Goal: Navigation & Orientation: Find specific page/section

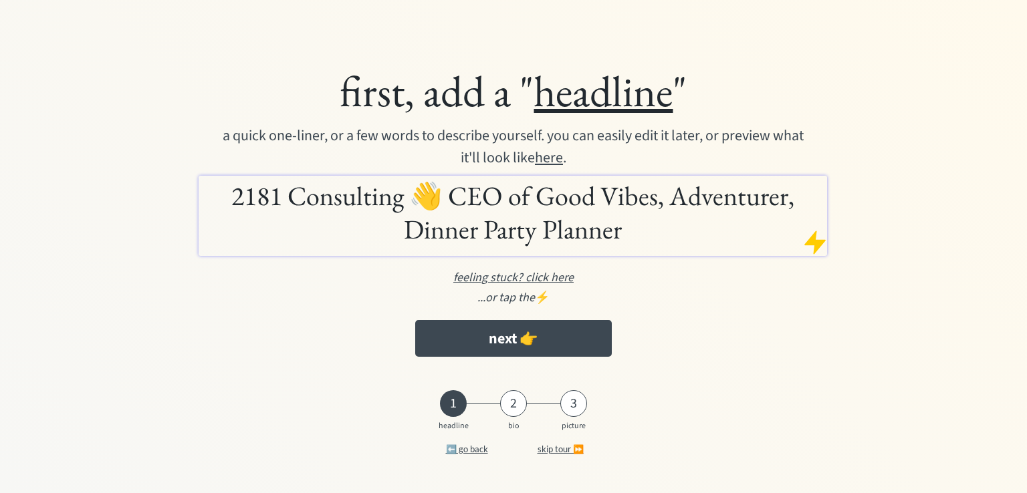
click at [479, 200] on h1 "2181 Consulting 👋 CEO of Good Vibes, Adventurer, Dinner Party Planner" at bounding box center [512, 212] width 621 height 67
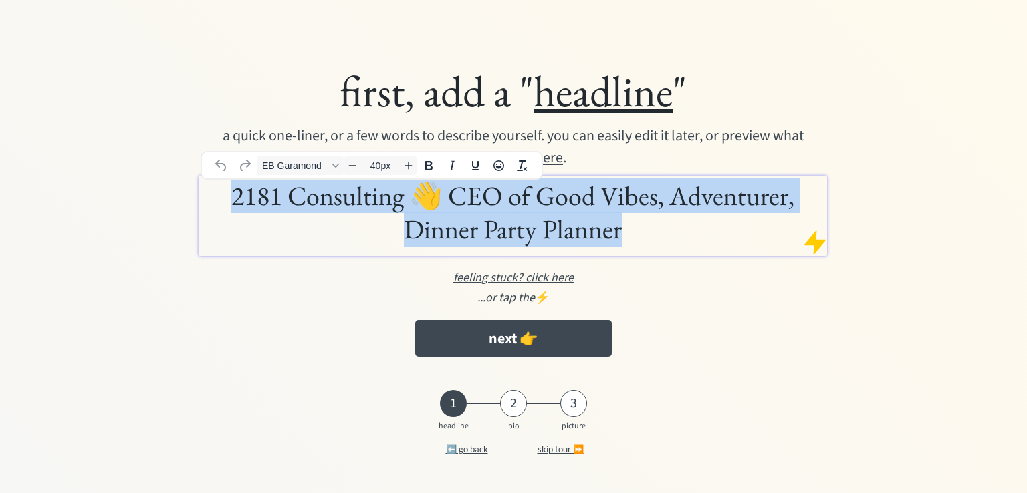
click at [483, 219] on h1 "2181 Consulting 👋 CEO of Good Vibes, Adventurer, Dinner Party Planner" at bounding box center [512, 212] width 621 height 67
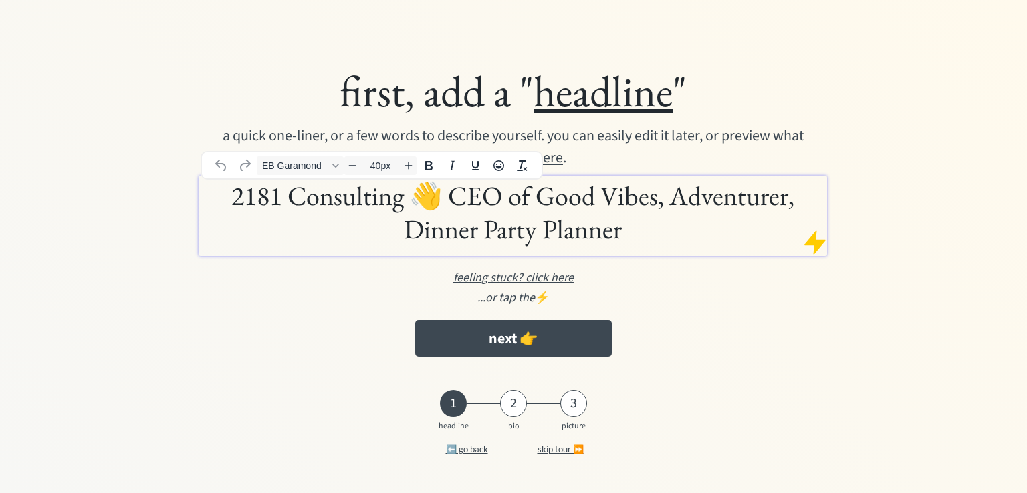
click at [821, 236] on div at bounding box center [814, 242] width 27 height 27
click at [816, 241] on div at bounding box center [814, 242] width 27 height 27
click at [533, 271] on u "feeling stuck? click here" at bounding box center [513, 277] width 120 height 17
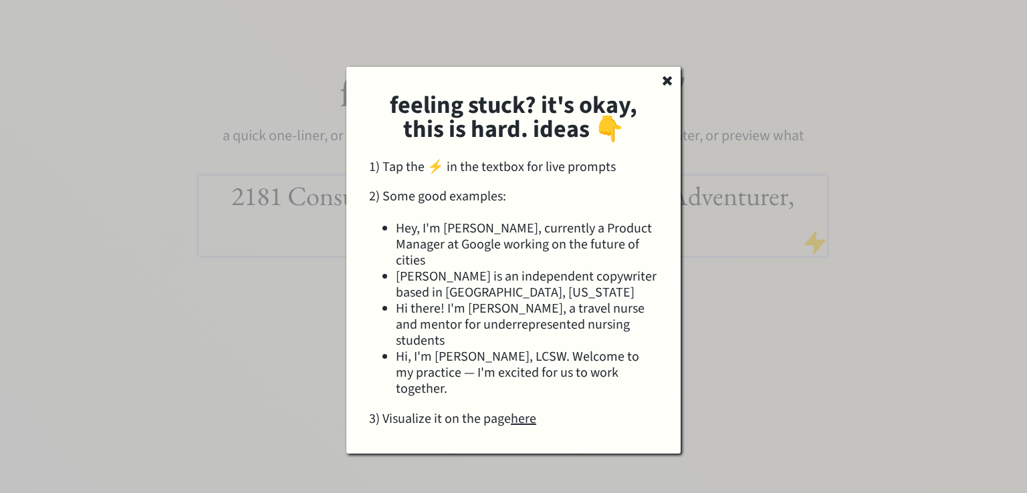
click at [527, 410] on u "here" at bounding box center [523, 419] width 25 height 19
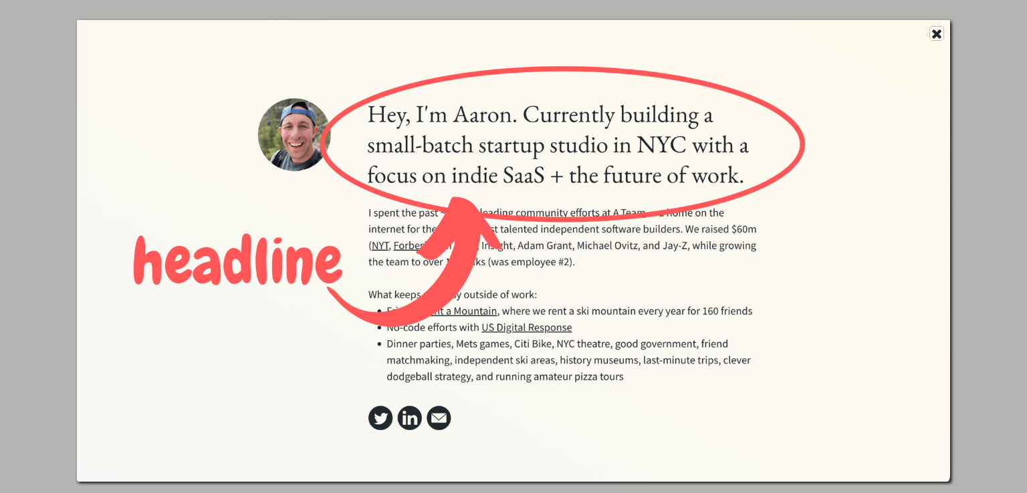
click at [932, 35] on icon at bounding box center [936, 33] width 13 height 13
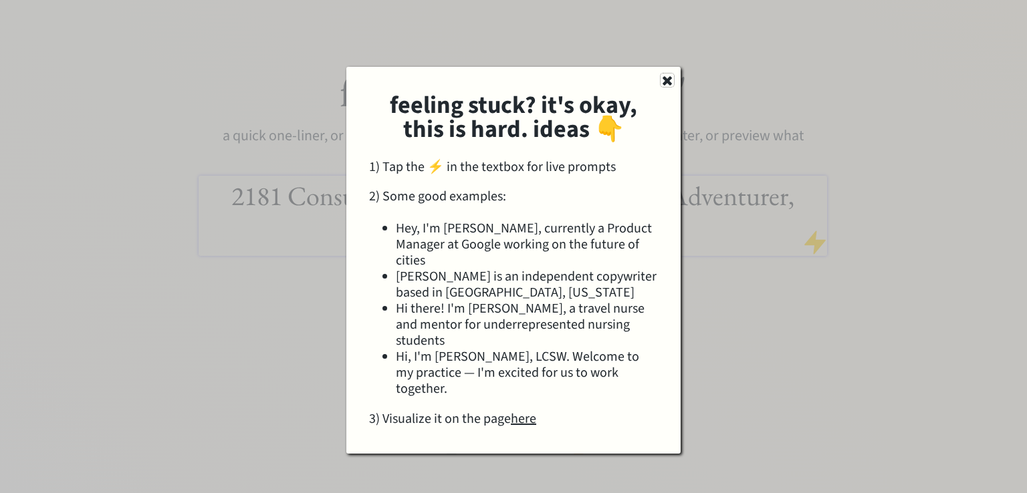
click at [664, 76] on icon at bounding box center [666, 80] width 13 height 13
